Goal: Task Accomplishment & Management: Complete application form

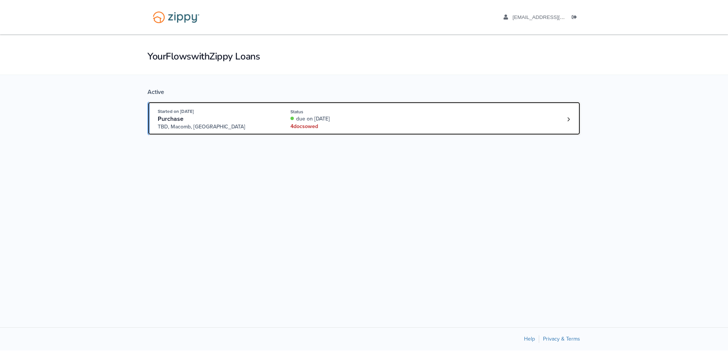
click at [372, 123] on div "4 doc s owed" at bounding box center [340, 127] width 101 height 8
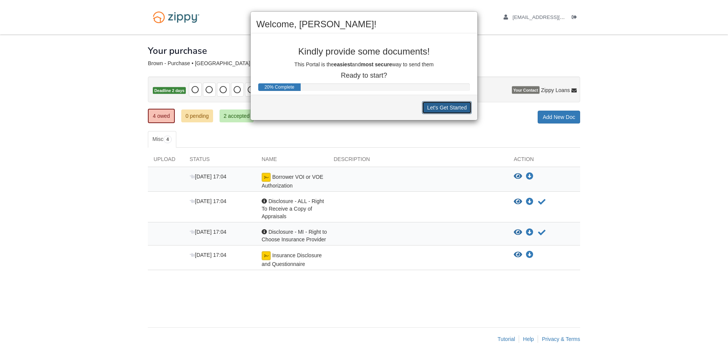
click at [456, 107] on button "Let's Get Started" at bounding box center [447, 107] width 50 height 13
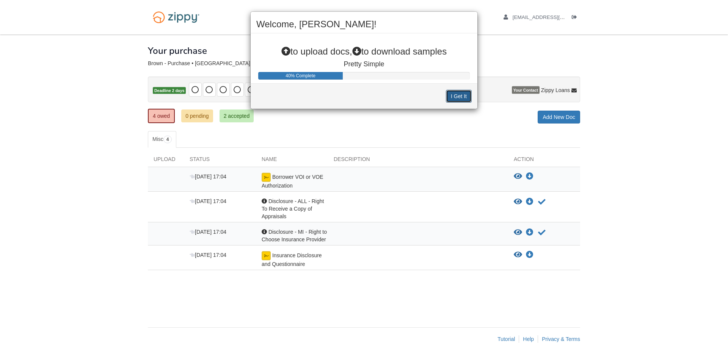
click at [460, 97] on button "I Get It" at bounding box center [459, 96] width 26 height 13
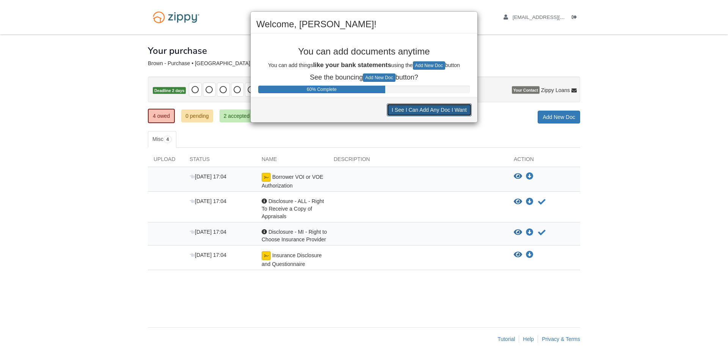
click at [416, 110] on button "I See I Can Add Any Doc I Want" at bounding box center [429, 109] width 85 height 13
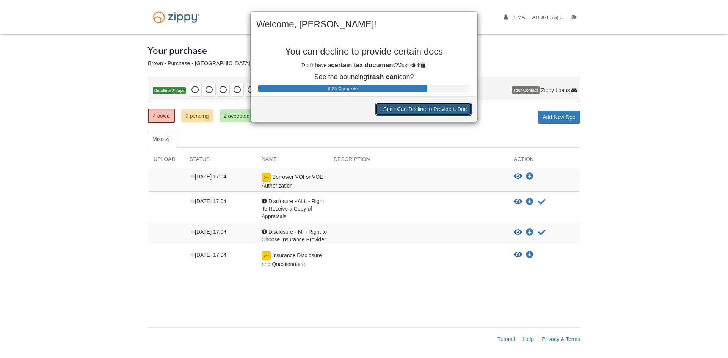
click at [398, 108] on button "I See I Can Decline to Provide a Doc" at bounding box center [423, 109] width 96 height 13
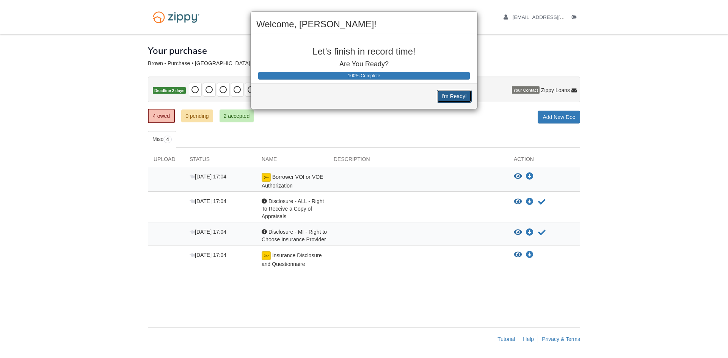
click at [451, 98] on button "I'm Ready!" at bounding box center [454, 96] width 35 height 13
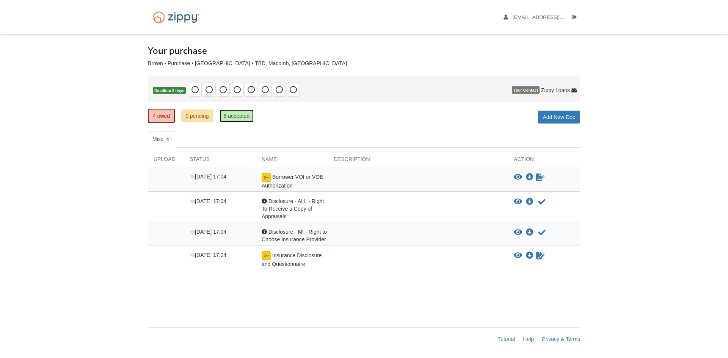
click at [239, 114] on link "5 accepted" at bounding box center [236, 116] width 34 height 13
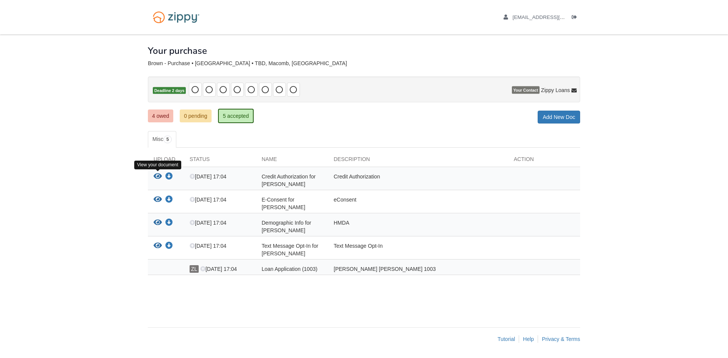
click at [157, 175] on icon "View Credit Authorization for Brandon Brown" at bounding box center [158, 177] width 8 height 8
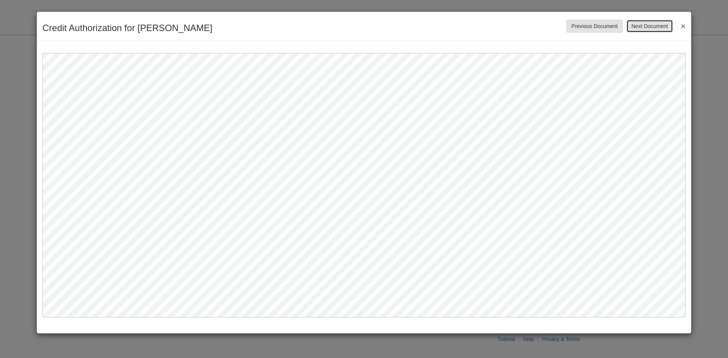
click at [663, 25] on button "Next Document" at bounding box center [649, 26] width 46 height 13
click at [650, 19] on div "E-Consent for Brandon Brown Save Cancel Previous Document Next Document ×" at bounding box center [364, 26] width 654 height 29
click at [651, 24] on button "Next Document" at bounding box center [649, 26] width 46 height 13
click at [665, 27] on button "Next Document" at bounding box center [649, 26] width 46 height 13
click at [684, 24] on button "×" at bounding box center [681, 26] width 9 height 14
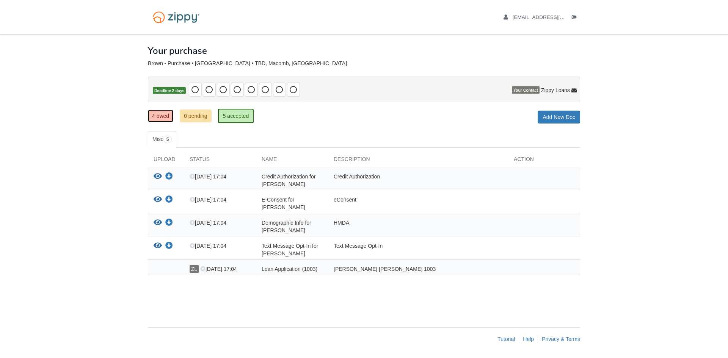
click at [164, 116] on link "4 owed" at bounding box center [160, 116] width 25 height 13
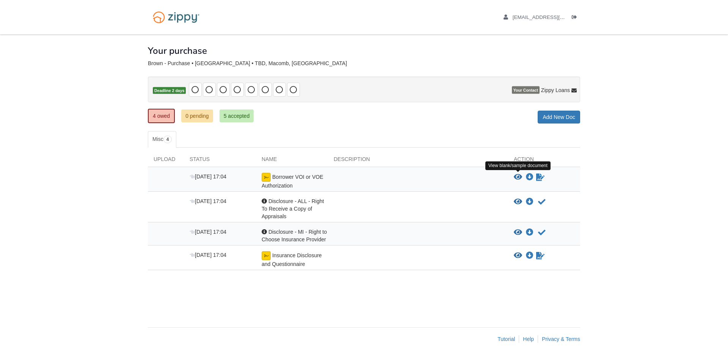
click at [519, 176] on icon "View Borrower VOI or VOE Authorization" at bounding box center [518, 178] width 8 height 8
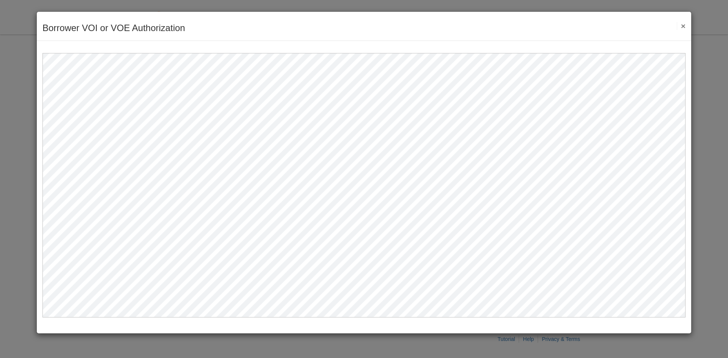
click at [684, 24] on button "×" at bounding box center [681, 26] width 9 height 8
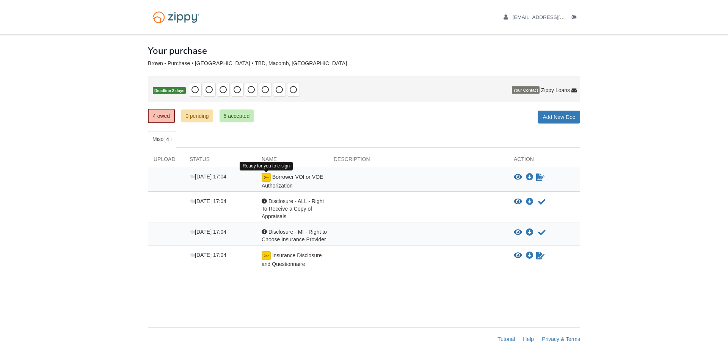
click at [266, 177] on img at bounding box center [266, 177] width 9 height 9
click at [541, 177] on icon "Sign Form" at bounding box center [540, 178] width 8 height 8
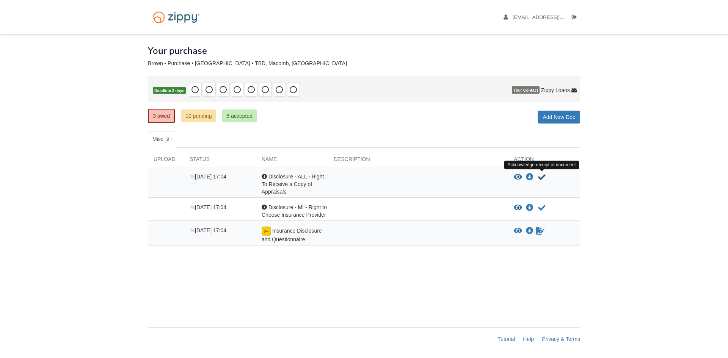
click at [541, 176] on icon "Acknowledge receipt of document" at bounding box center [542, 178] width 8 height 8
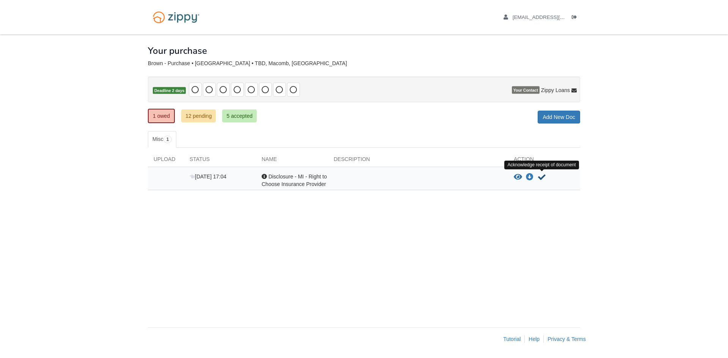
click at [540, 176] on icon "Acknowledge receipt of document" at bounding box center [542, 178] width 8 height 8
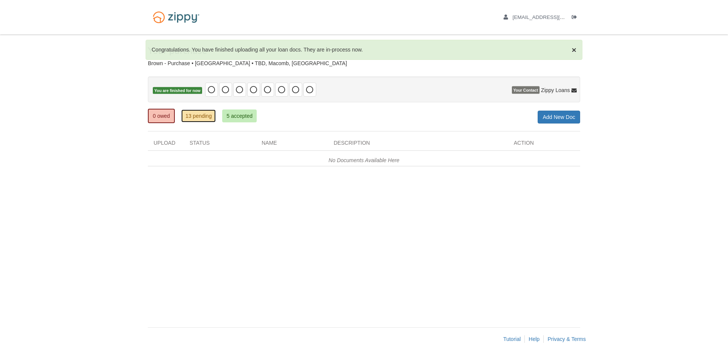
click at [209, 116] on link "13 pending" at bounding box center [198, 116] width 34 height 13
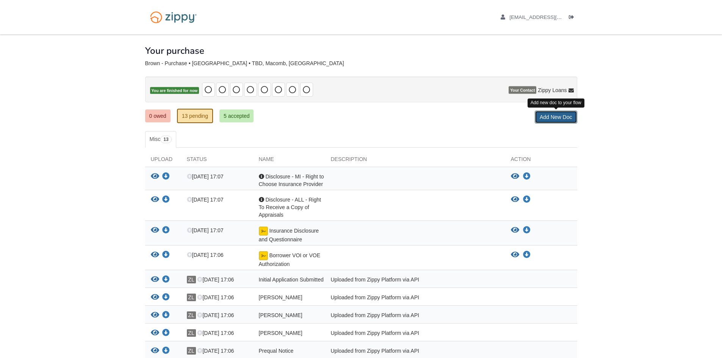
click at [554, 118] on link "Add New Doc" at bounding box center [556, 117] width 42 height 13
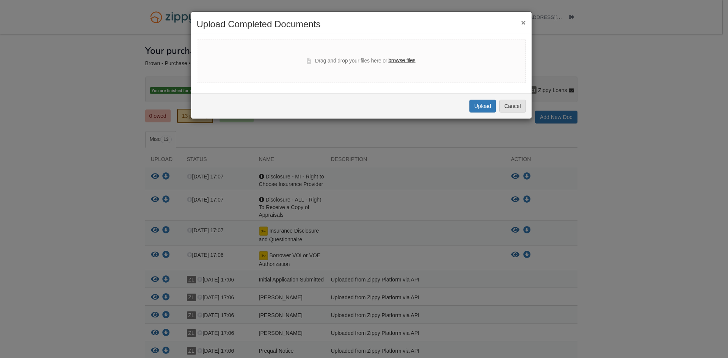
click at [523, 23] on button "×" at bounding box center [523, 23] width 5 height 8
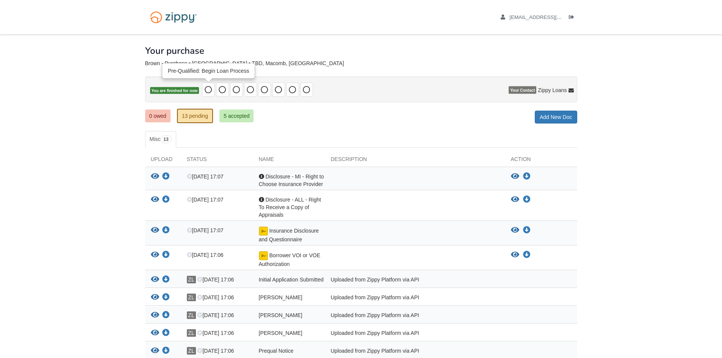
click at [209, 89] on icon at bounding box center [209, 90] width 8 height 8
